Goal: Find specific page/section

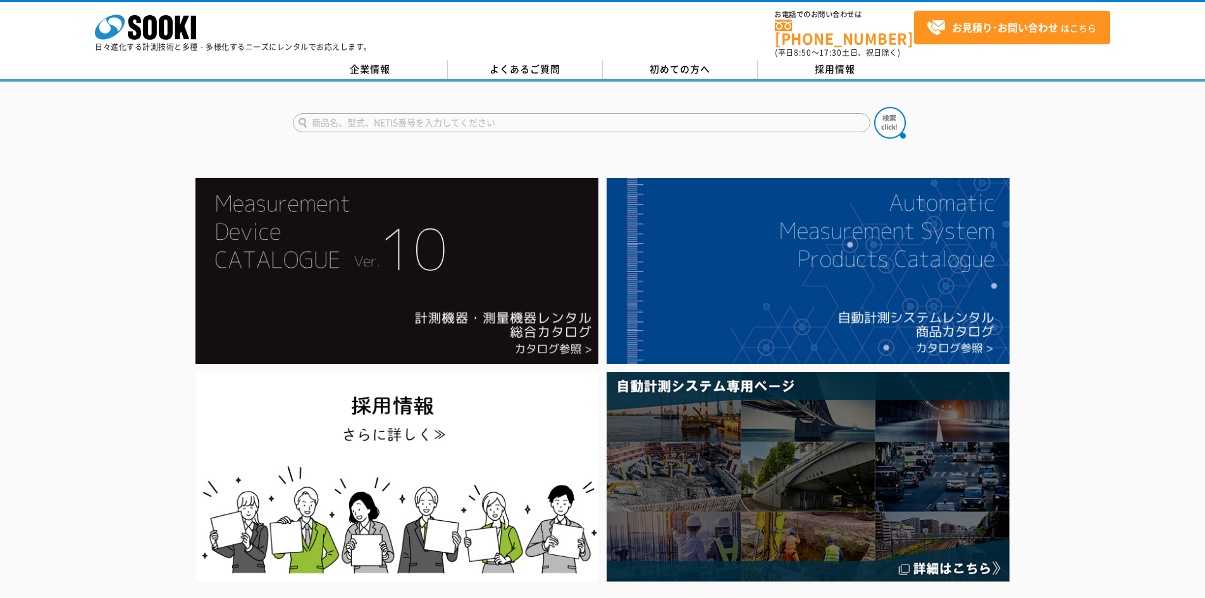
click at [622, 113] on input "text" at bounding box center [581, 122] width 577 height 19
type input "MY40"
click at [874, 107] on button at bounding box center [890, 123] width 32 height 32
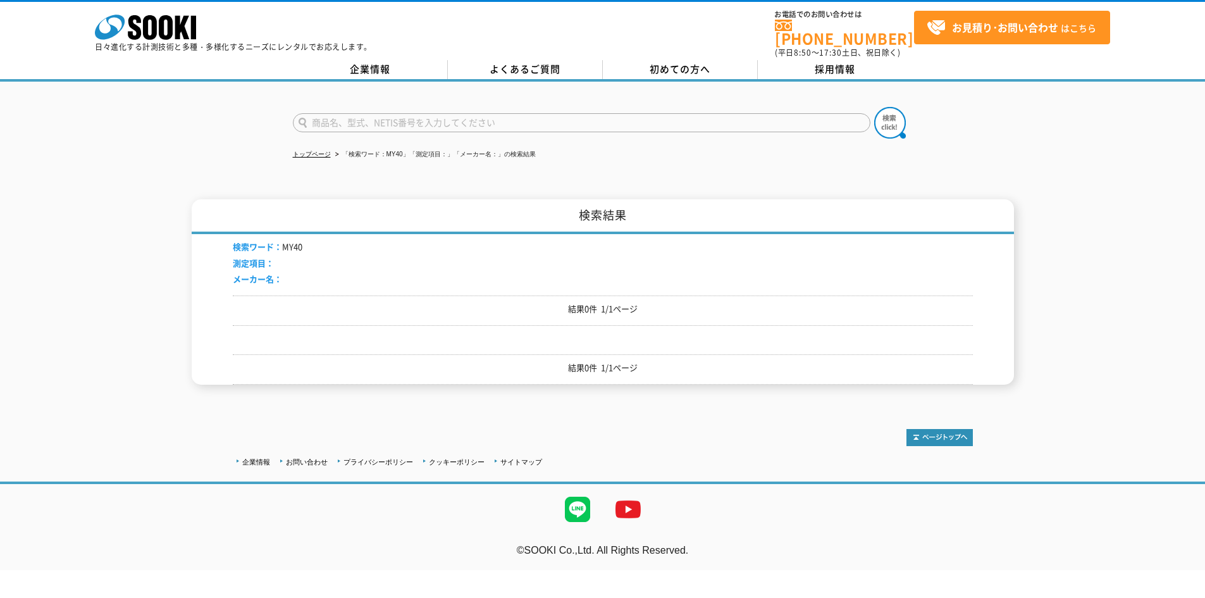
click at [496, 113] on input "text" at bounding box center [581, 122] width 577 height 19
click at [312, 133] on div "MY-40" at bounding box center [412, 141] width 239 height 16
type input "MY-40"
click at [902, 117] on img at bounding box center [890, 123] width 32 height 32
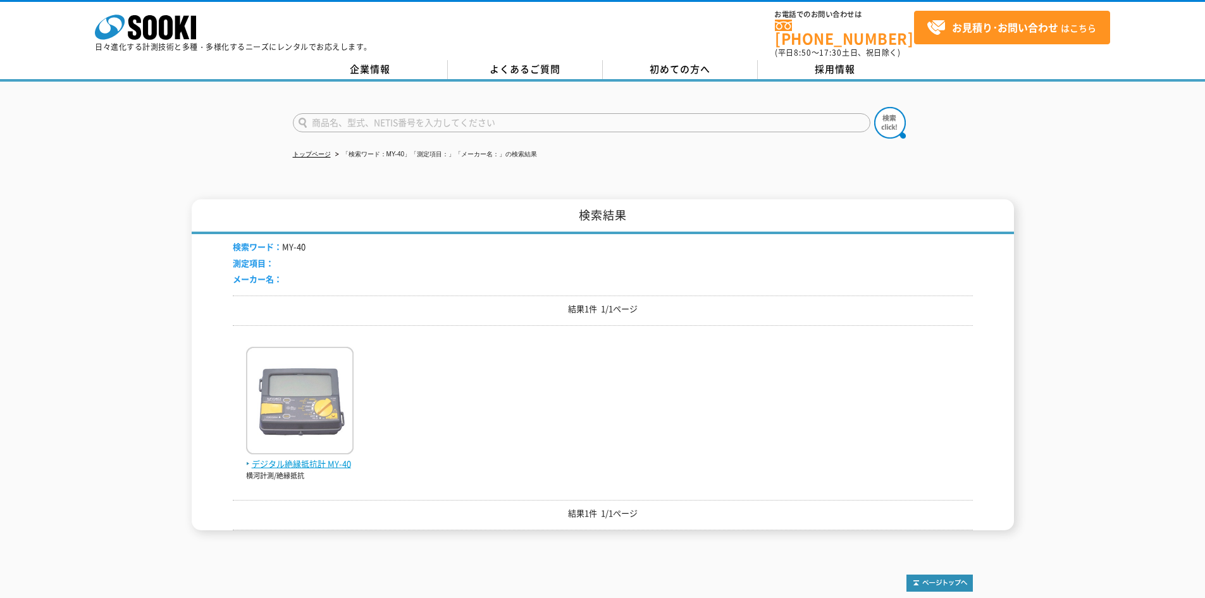
click at [307, 457] on span "デジタル絶縁抵抗計 MY-40" at bounding box center [300, 463] width 108 height 13
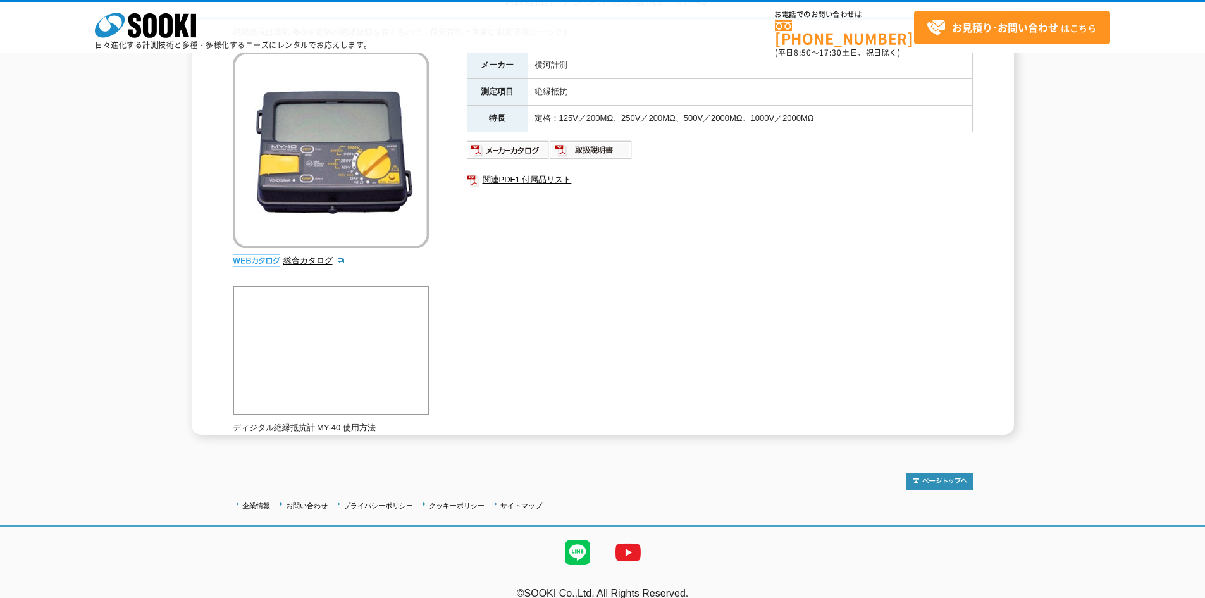
scroll to position [126, 0]
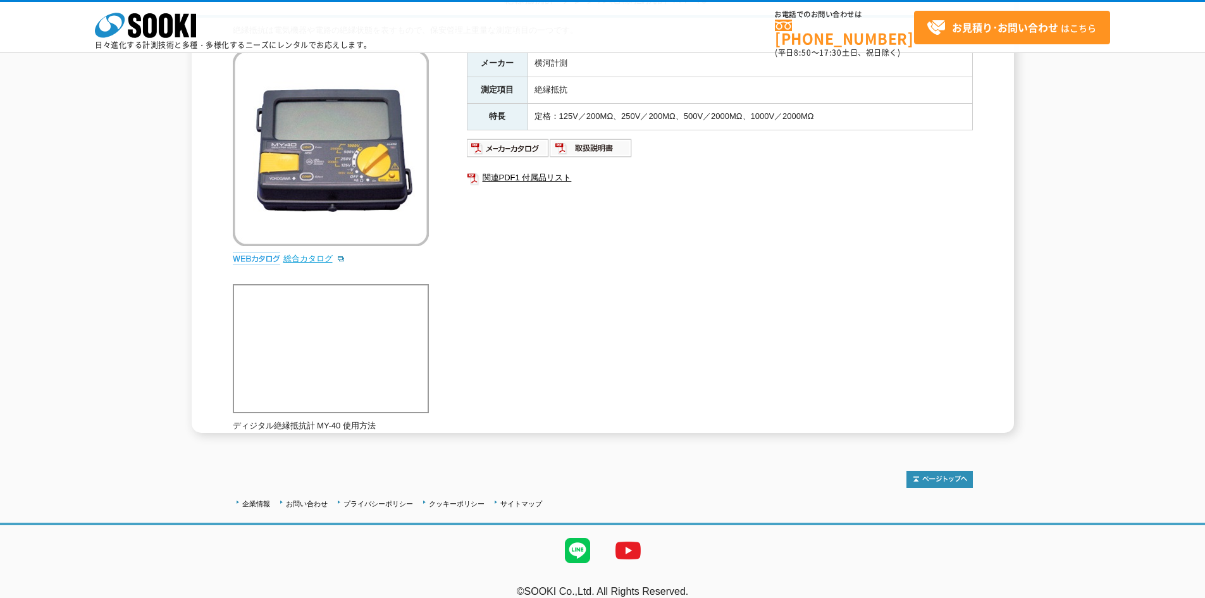
click at [331, 254] on link "総合カタログ" at bounding box center [314, 258] width 62 height 9
